Goal: Transaction & Acquisition: Purchase product/service

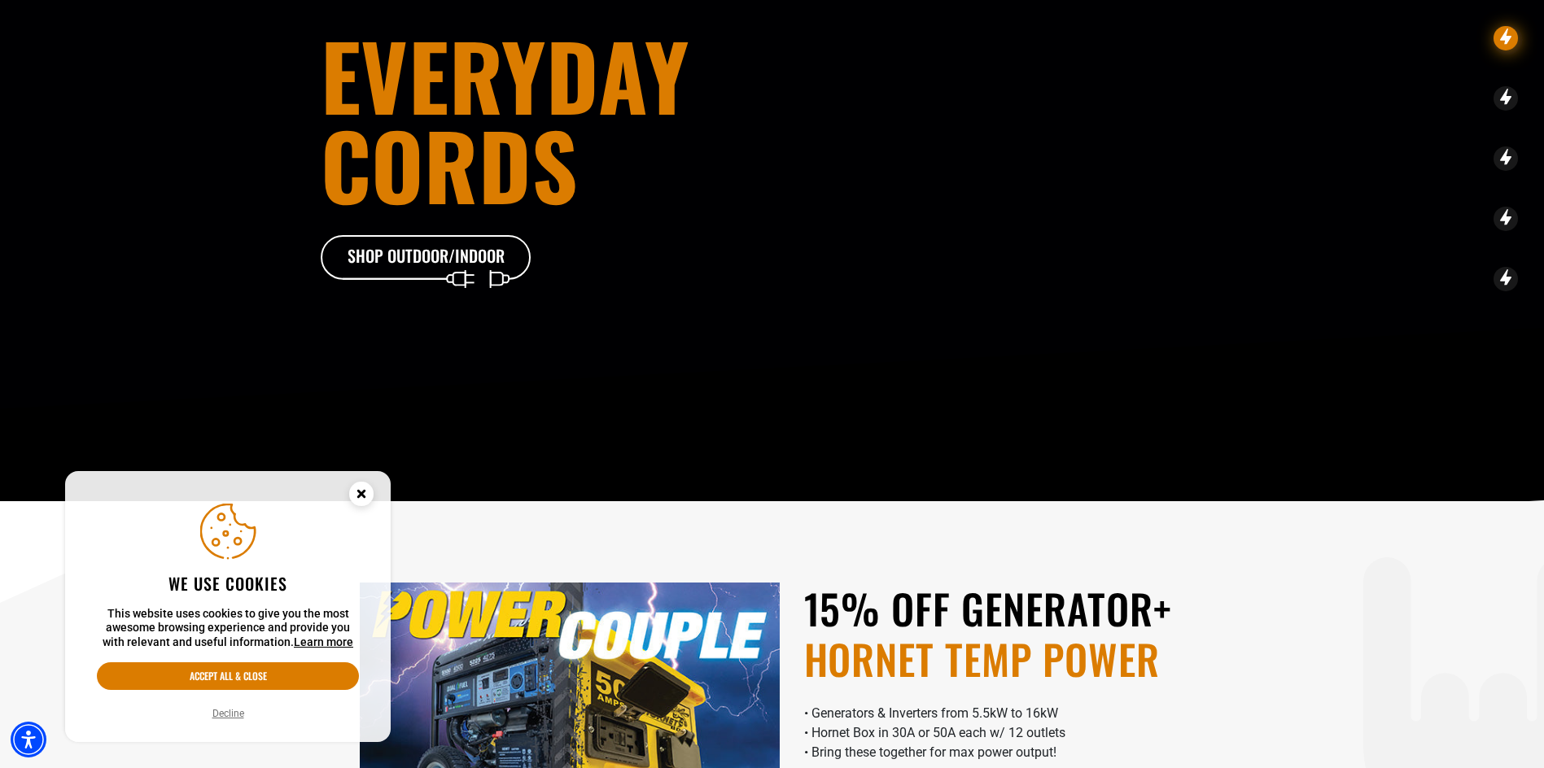
scroll to position [244, 0]
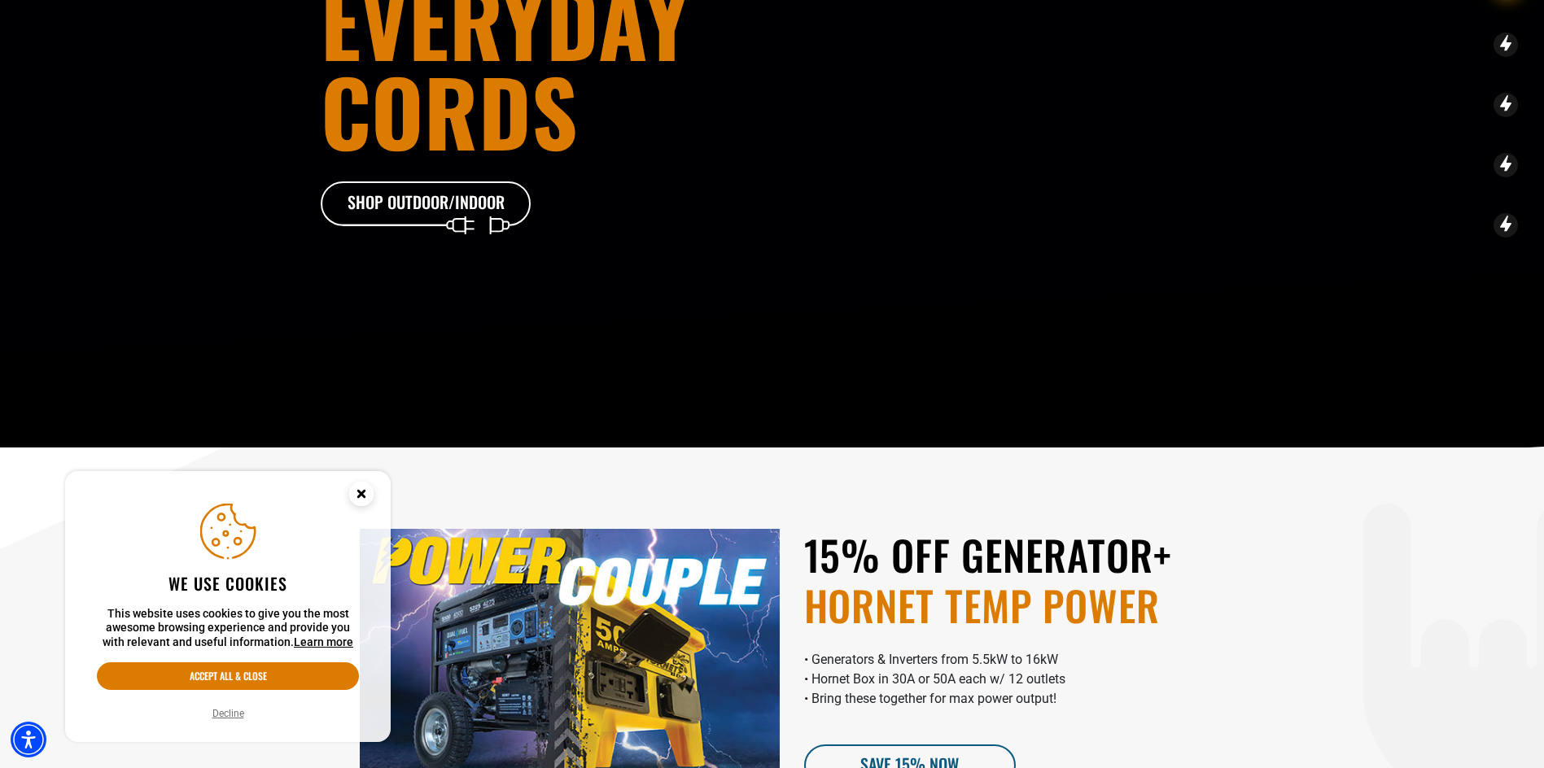
click at [227, 718] on button "Decline" at bounding box center [229, 714] width 42 height 16
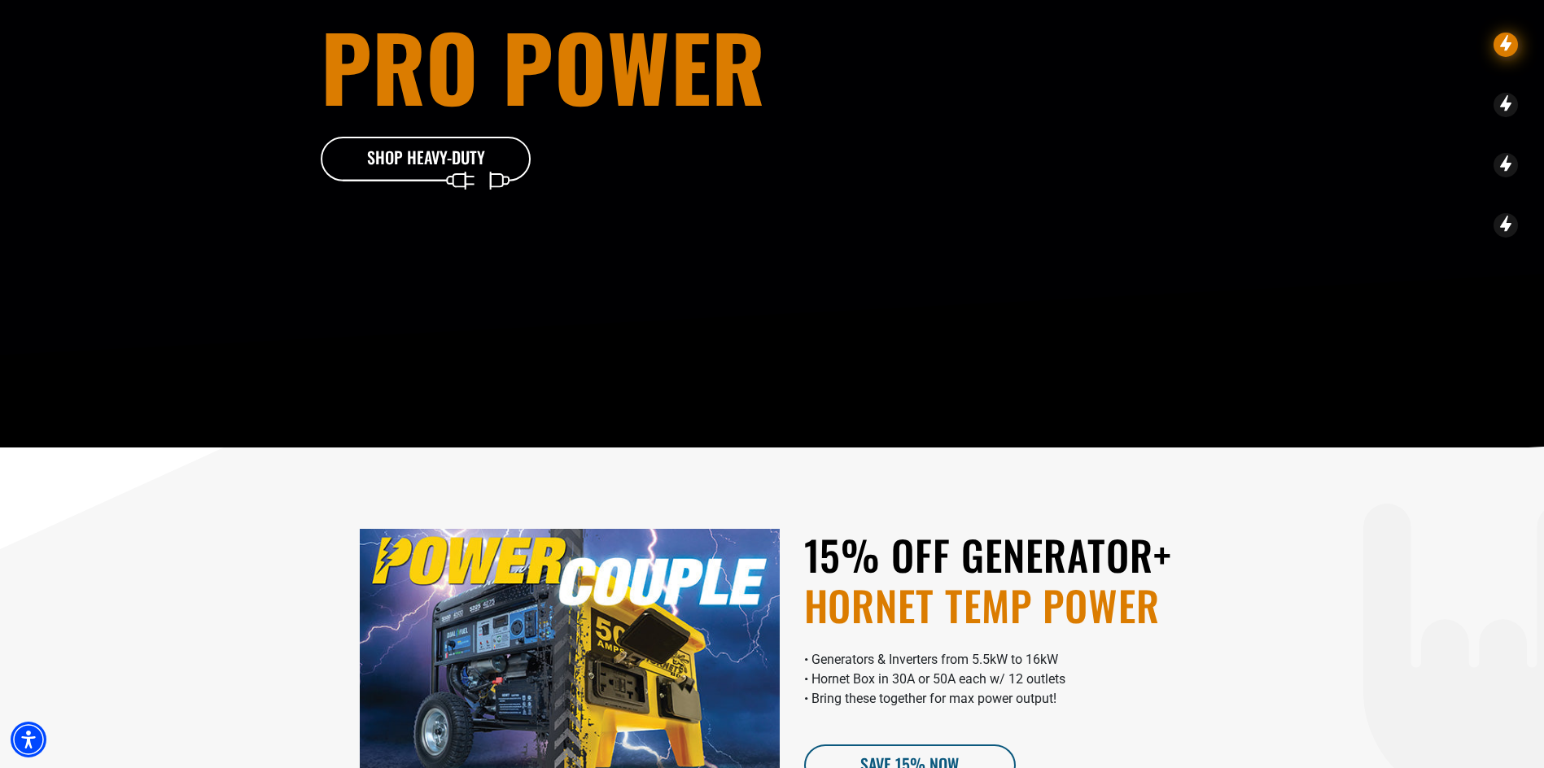
scroll to position [0, 0]
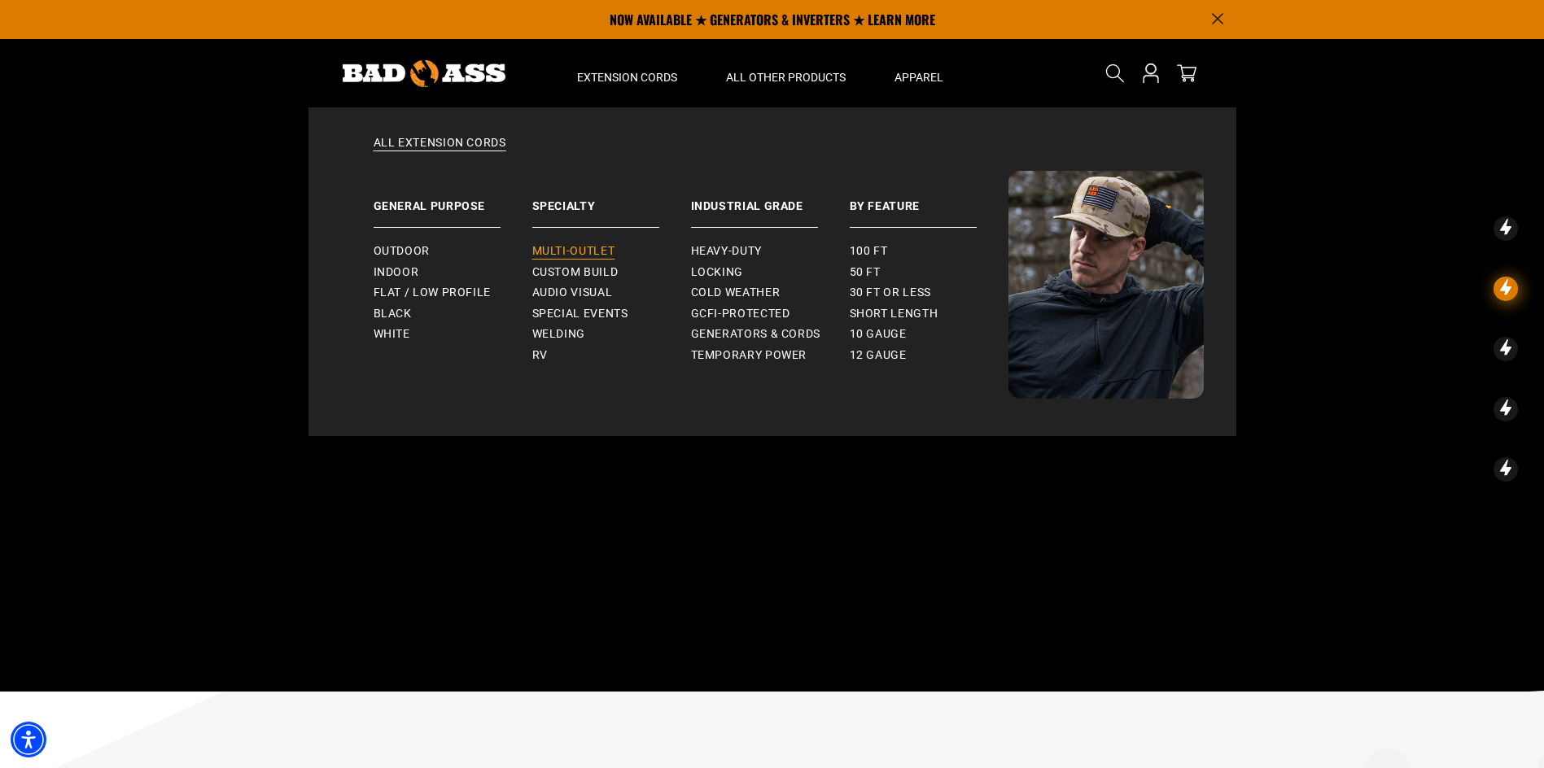
click at [574, 252] on span "Multi-Outlet" at bounding box center [573, 251] width 83 height 15
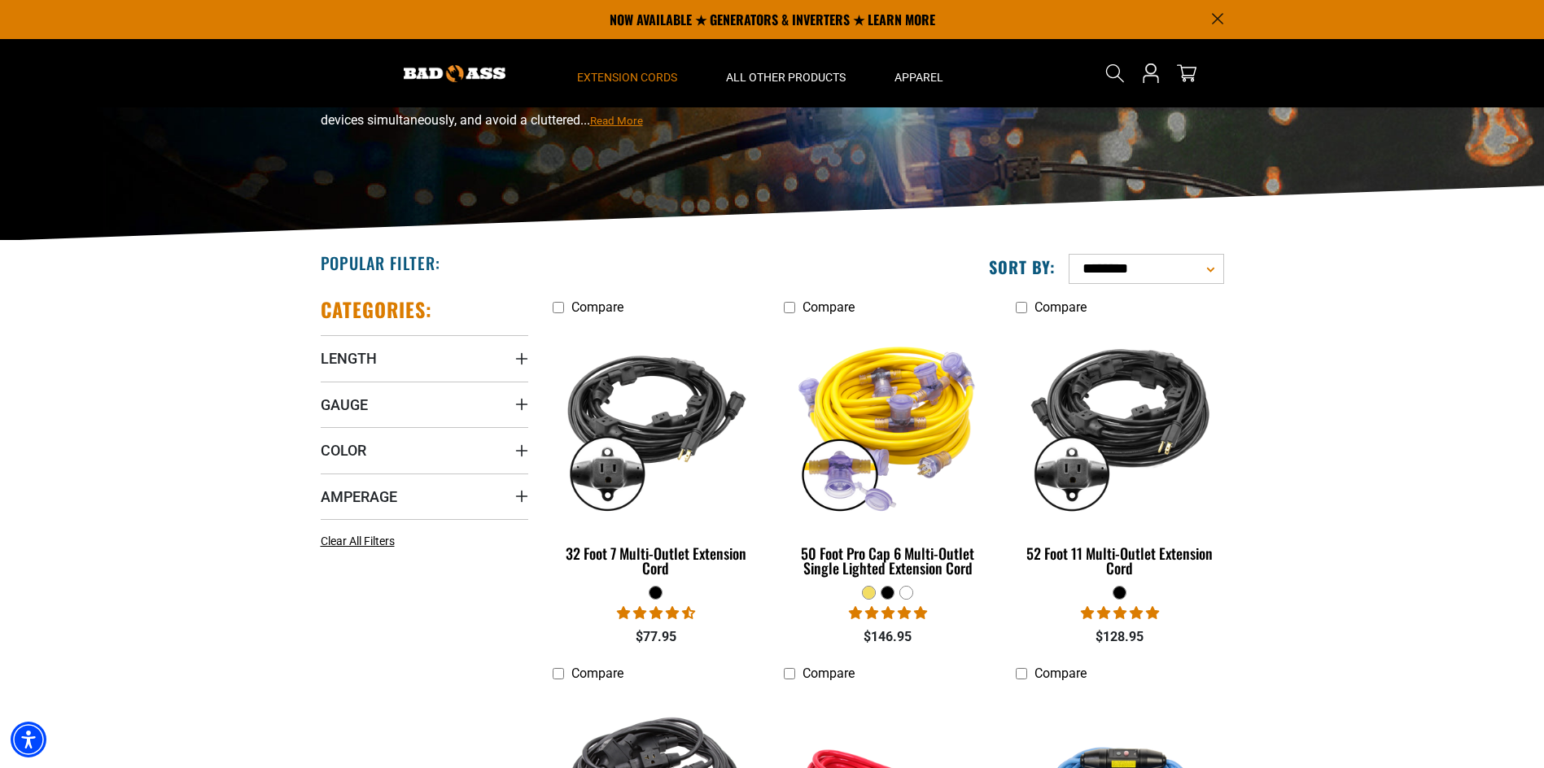
scroll to position [163, 0]
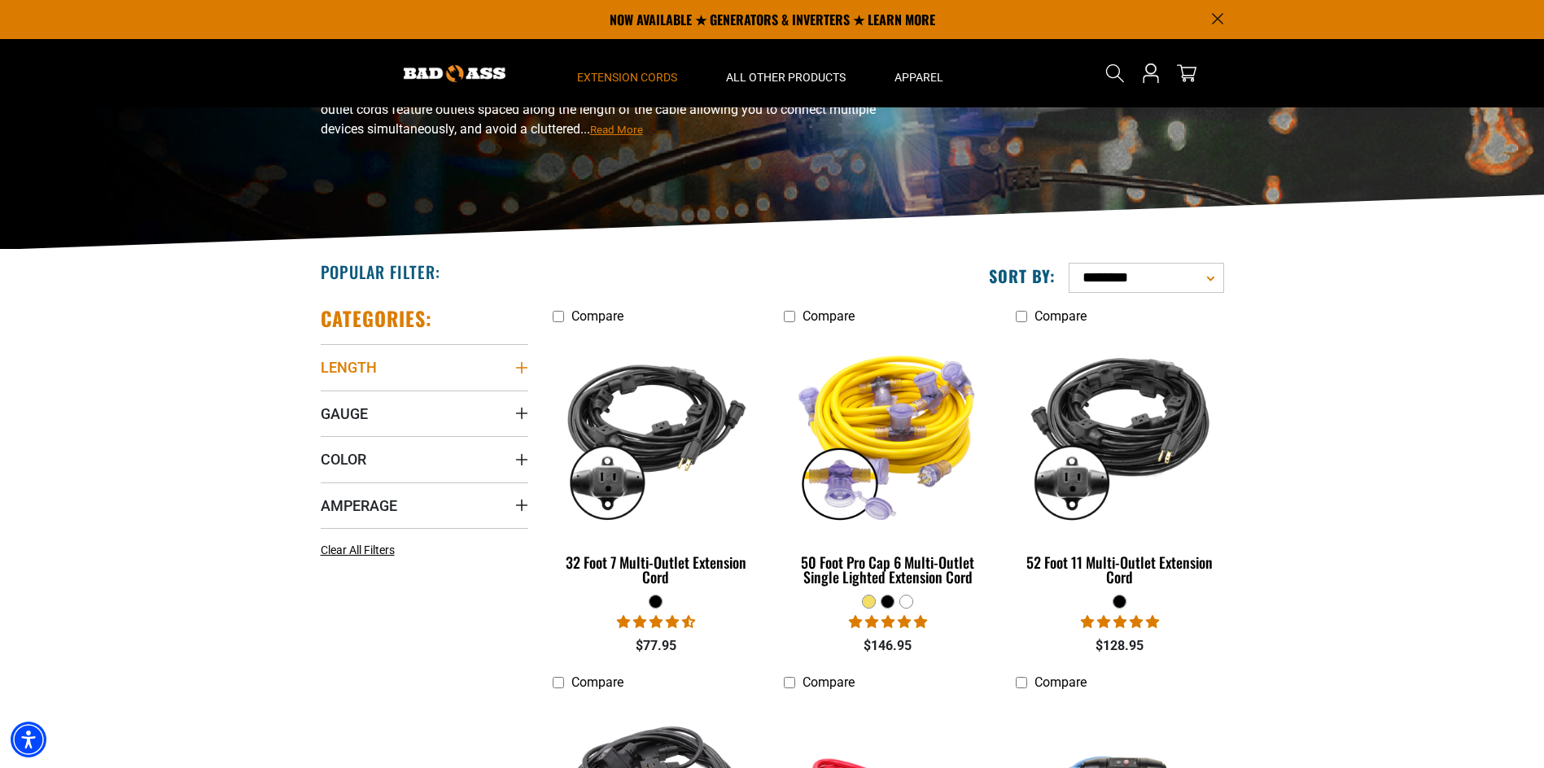
click at [520, 367] on icon "Length" at bounding box center [521, 367] width 13 height 13
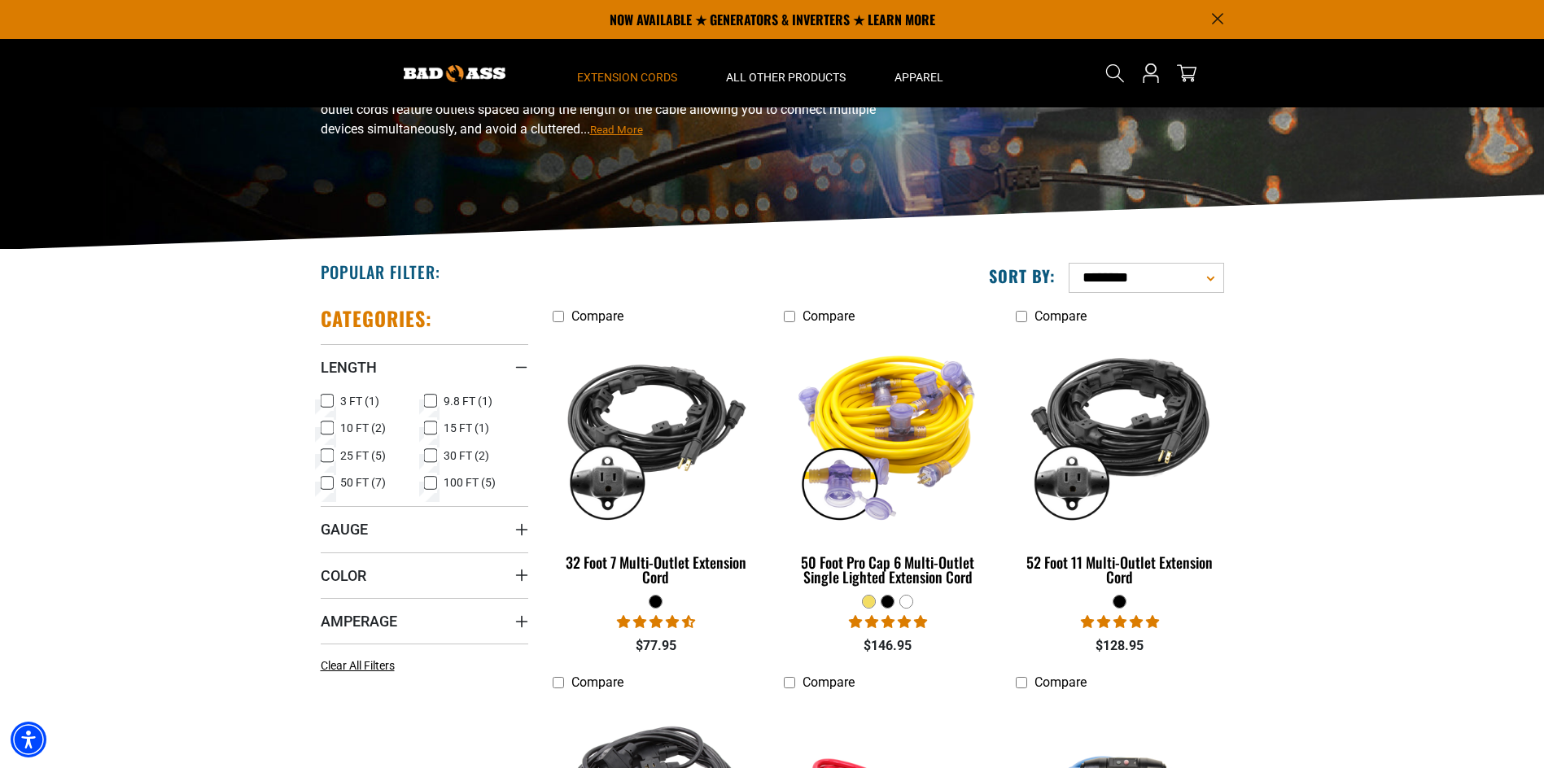
click at [326, 429] on icon at bounding box center [327, 428] width 13 height 21
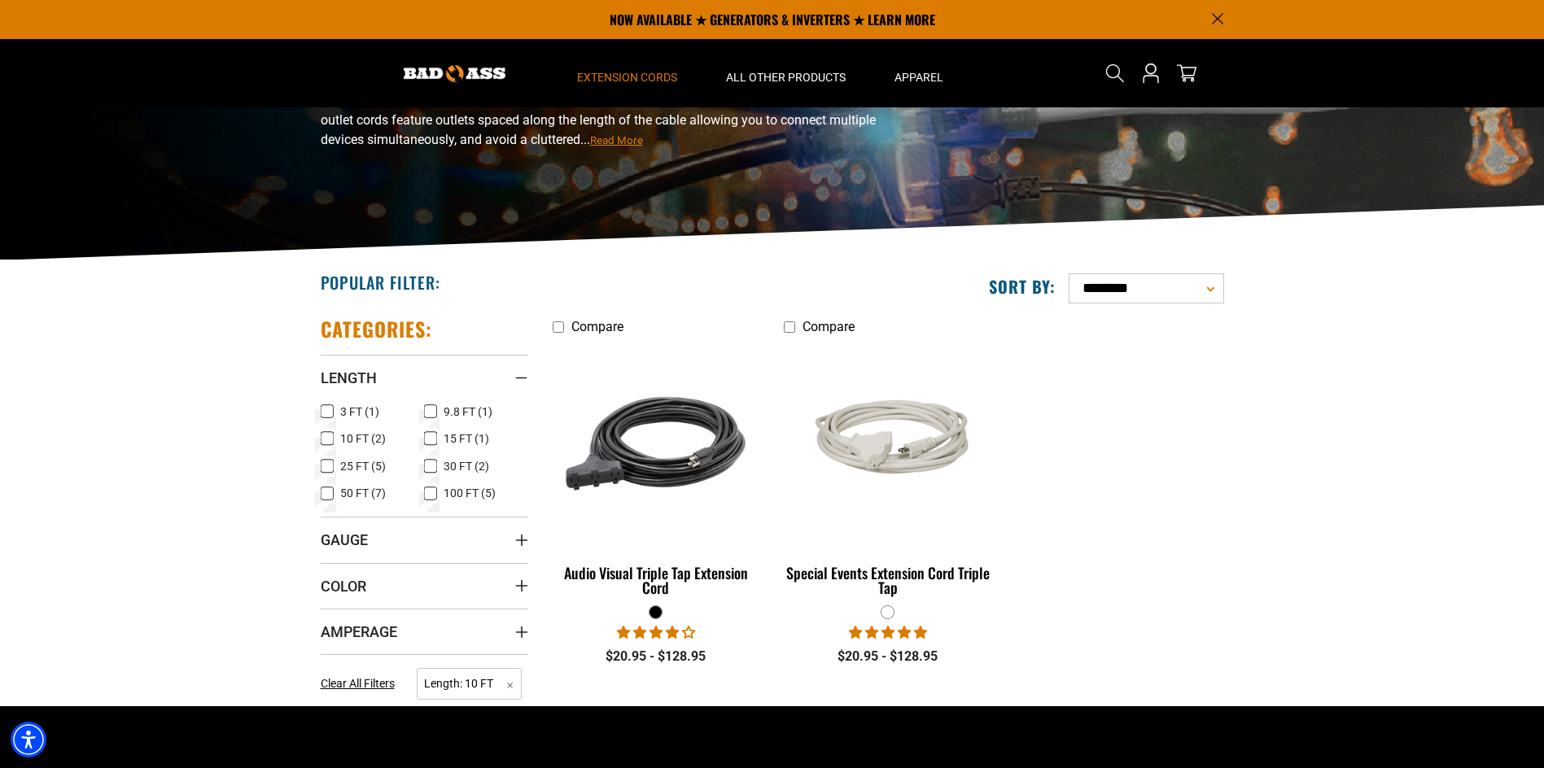
scroll to position [81, 0]
